Goal: Task Accomplishment & Management: Manage account settings

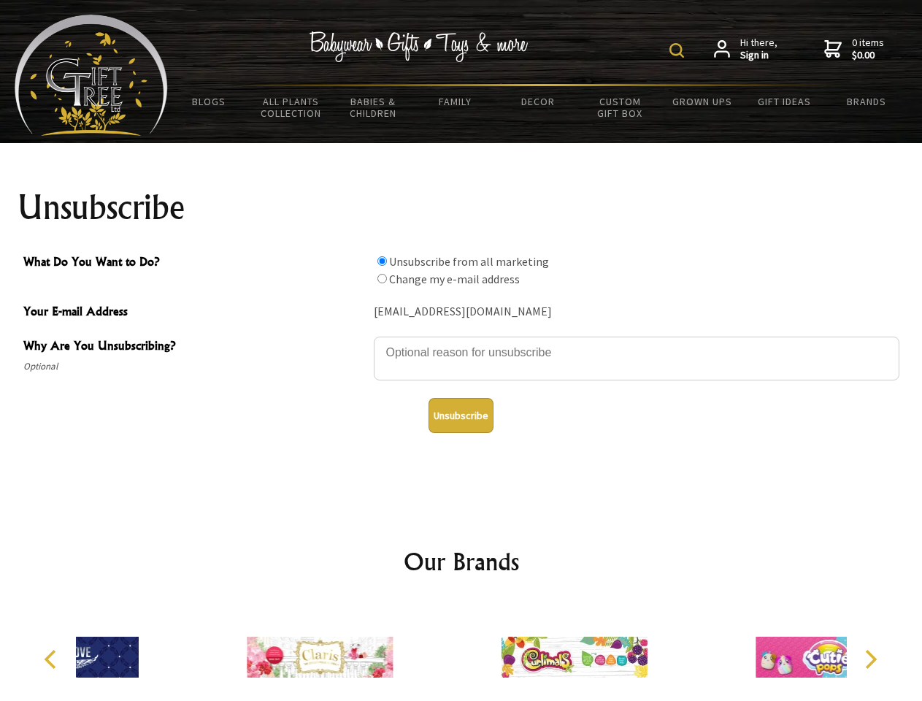
click at [679, 50] on img at bounding box center [676, 50] width 15 height 15
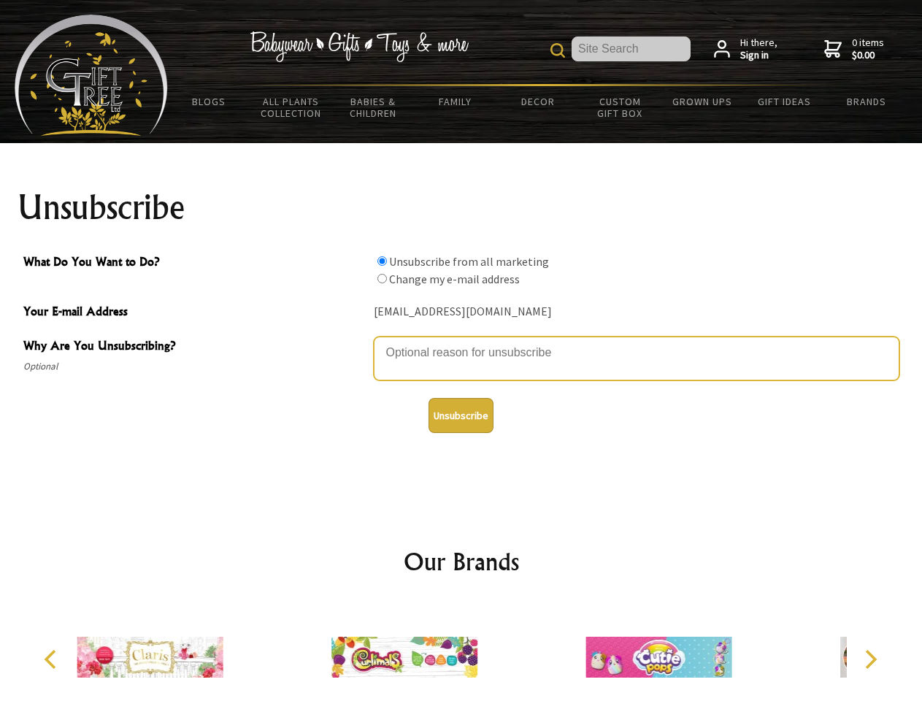
click at [461, 342] on textarea "Why Are You Unsubscribing?" at bounding box center [637, 359] width 526 height 44
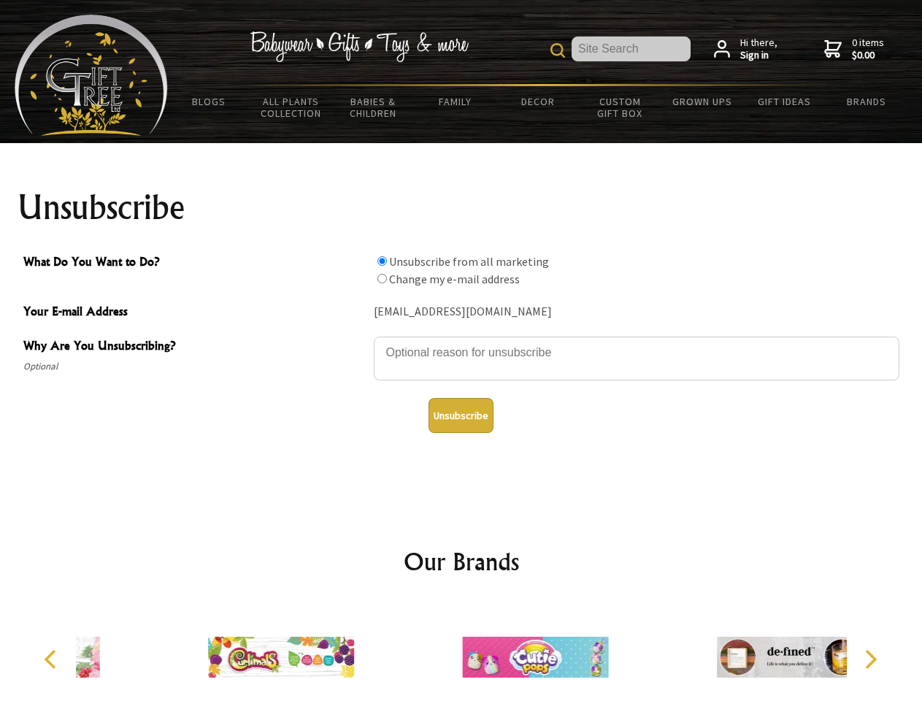
click at [382, 261] on input "What Do You Want to Do?" at bounding box center [381, 260] width 9 height 9
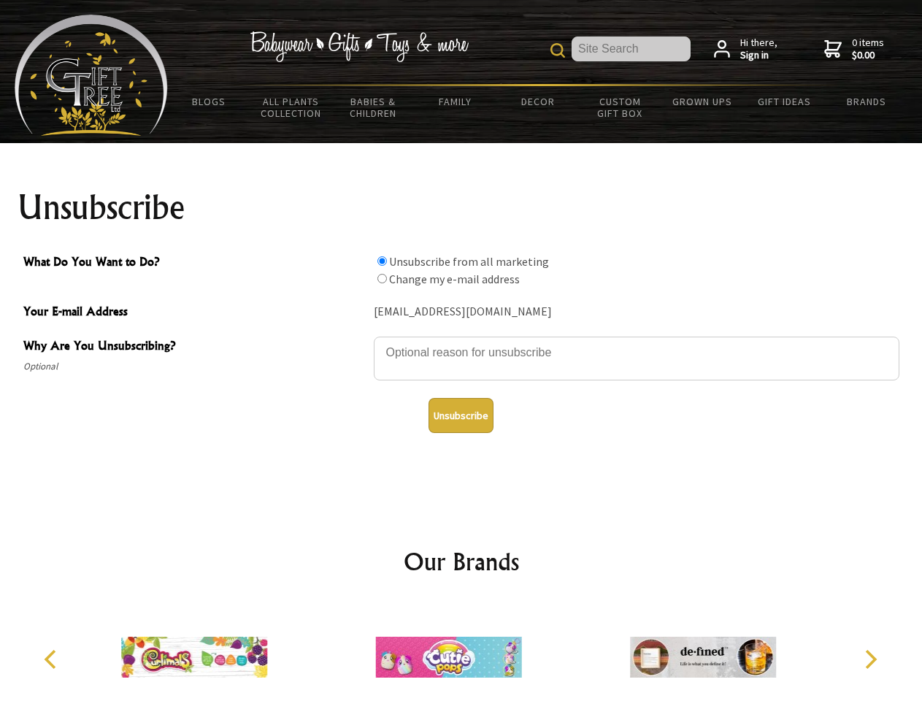
click at [382, 278] on input "What Do You Want to Do?" at bounding box center [381, 278] width 9 height 9
radio input "true"
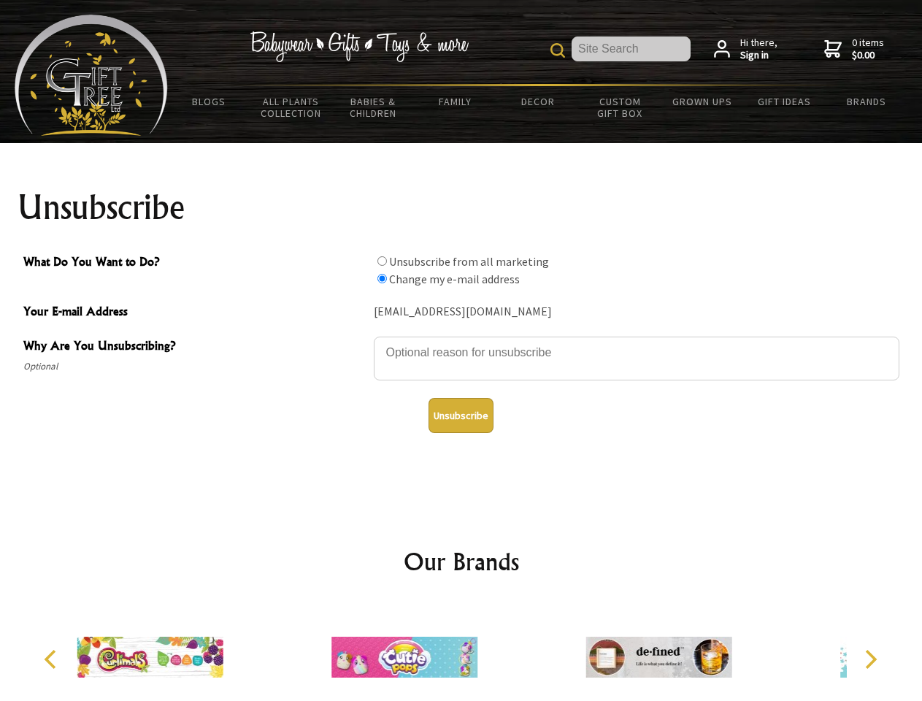
click at [461, 415] on button "Unsubscribe" at bounding box center [460, 415] width 65 height 35
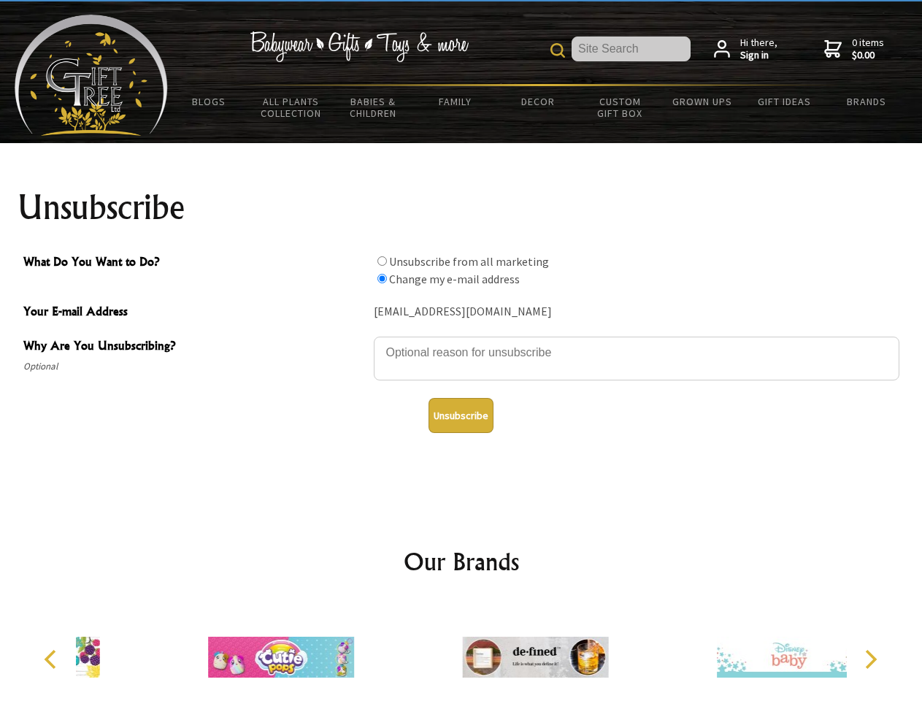
click at [461, 651] on div at bounding box center [535, 659] width 254 height 114
click at [53, 659] on icon "Previous" at bounding box center [51, 659] width 19 height 19
click at [870, 659] on icon "Next" at bounding box center [869, 659] width 19 height 19
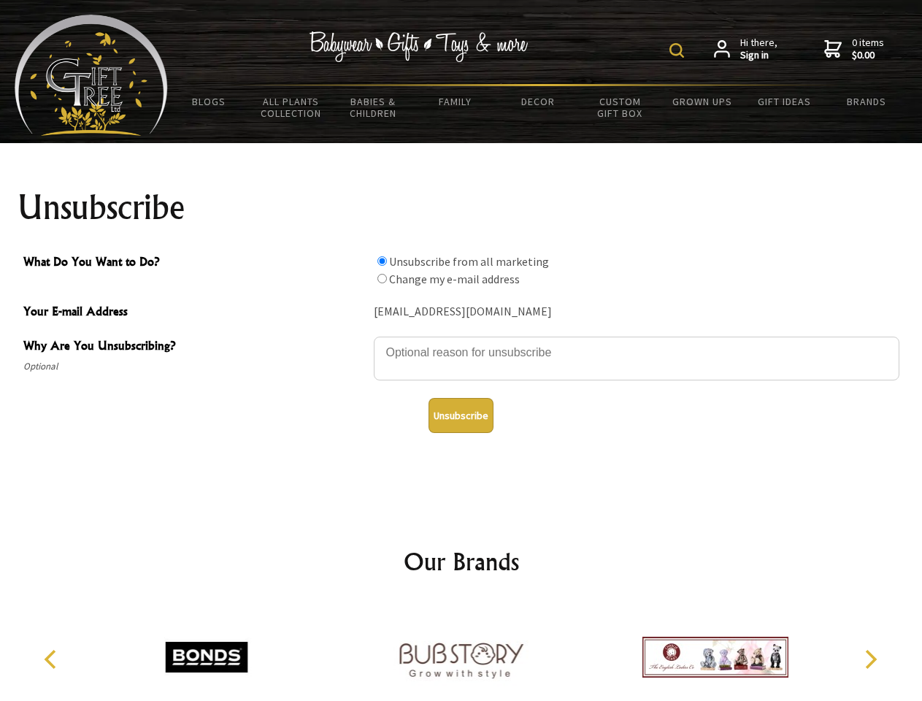
click at [679, 50] on img at bounding box center [676, 50] width 15 height 15
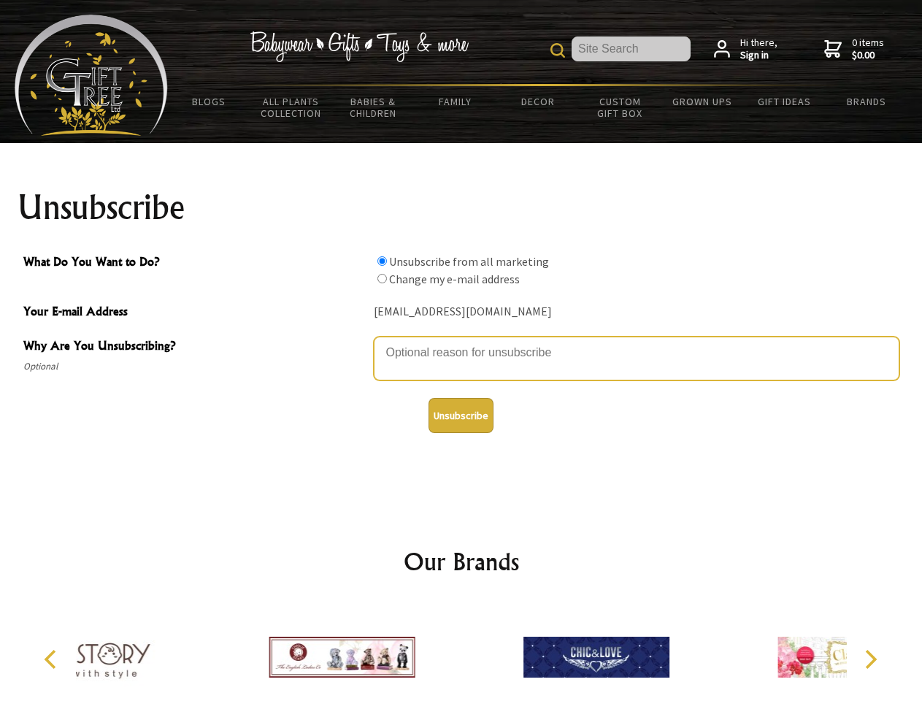
click at [461, 342] on textarea "Why Are You Unsubscribing?" at bounding box center [637, 359] width 526 height 44
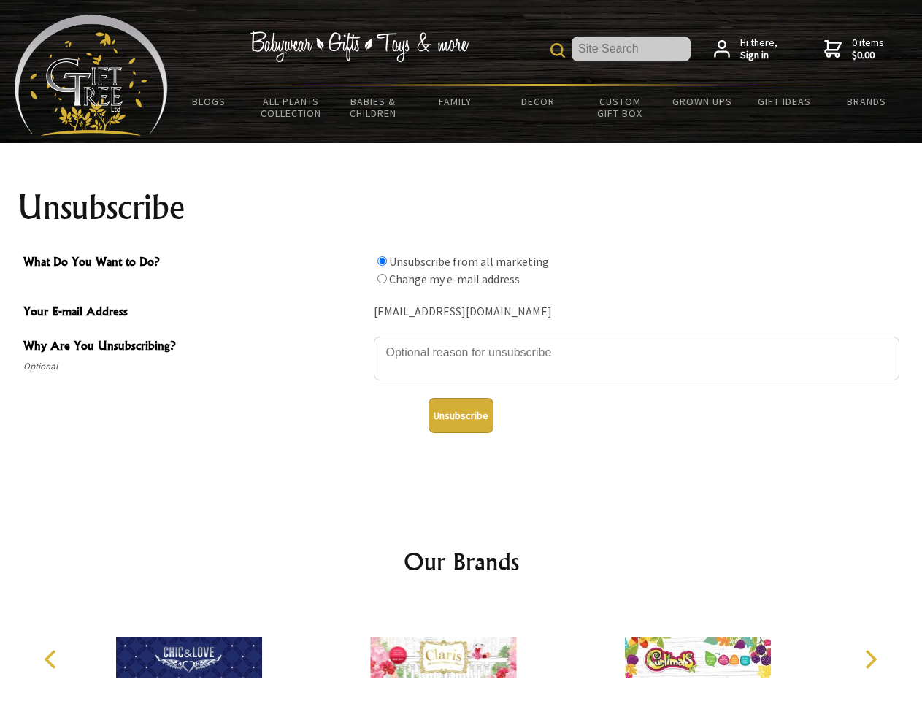
click at [382, 261] on input "What Do You Want to Do?" at bounding box center [381, 260] width 9 height 9
click at [382, 278] on input "What Do You Want to Do?" at bounding box center [381, 278] width 9 height 9
radio input "true"
click at [461, 415] on button "Unsubscribe" at bounding box center [460, 415] width 65 height 35
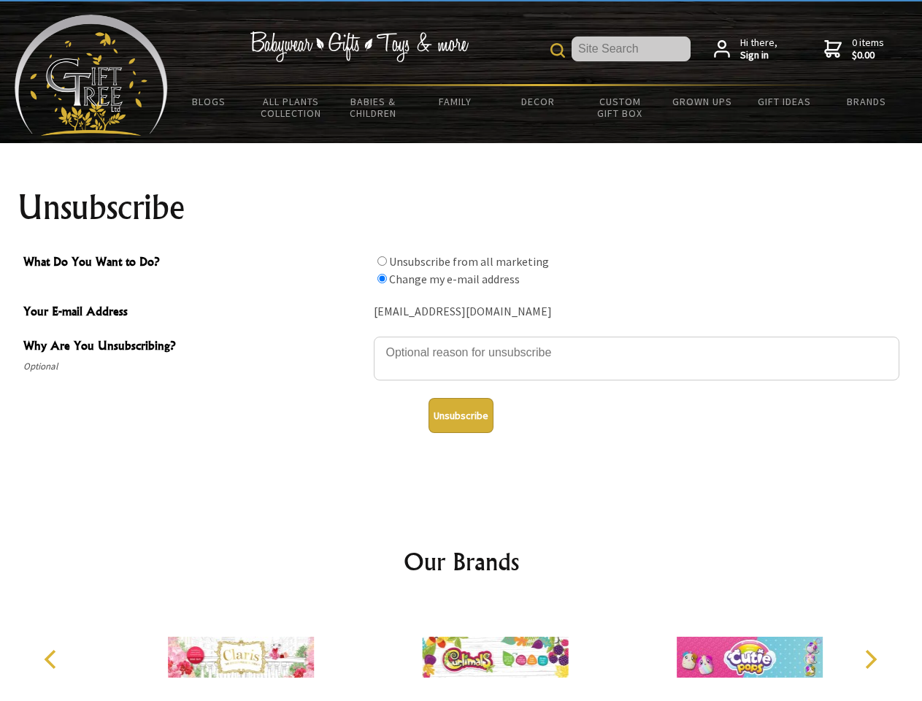
click at [53, 659] on icon "Previous" at bounding box center [51, 659] width 19 height 19
click at [870, 659] on icon "Next" at bounding box center [869, 659] width 19 height 19
